Goal: Check status

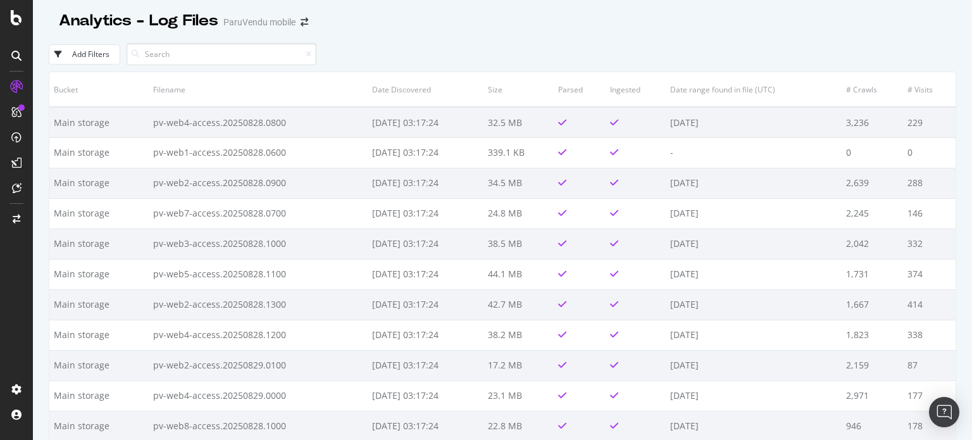
scroll to position [2340, 0]
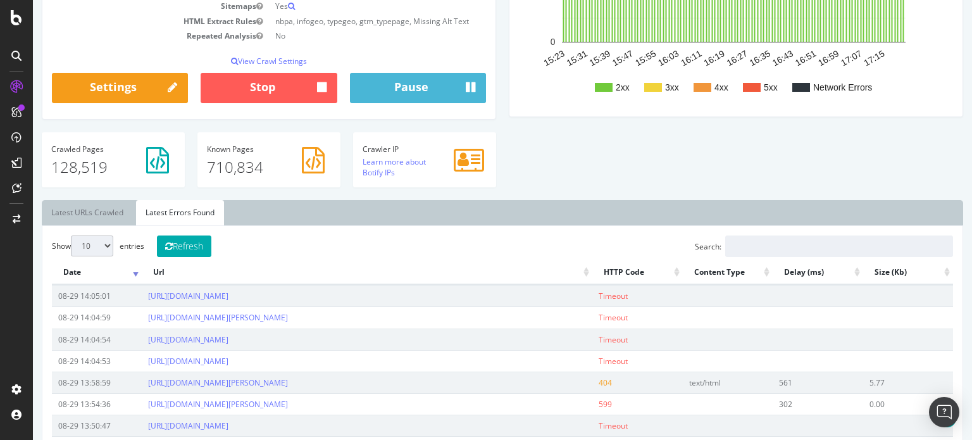
scroll to position [263, 0]
click at [199, 246] on button "Refresh" at bounding box center [184, 246] width 54 height 22
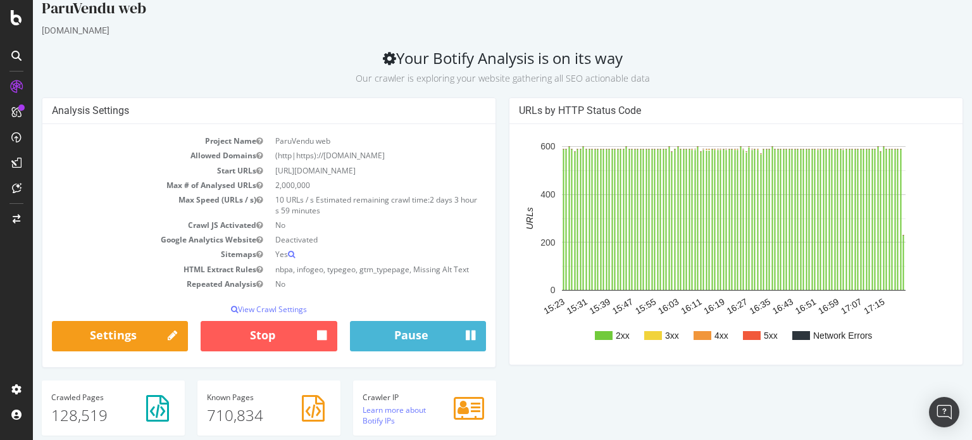
scroll to position [0, 0]
